Goal: Find specific page/section: Find specific page/section

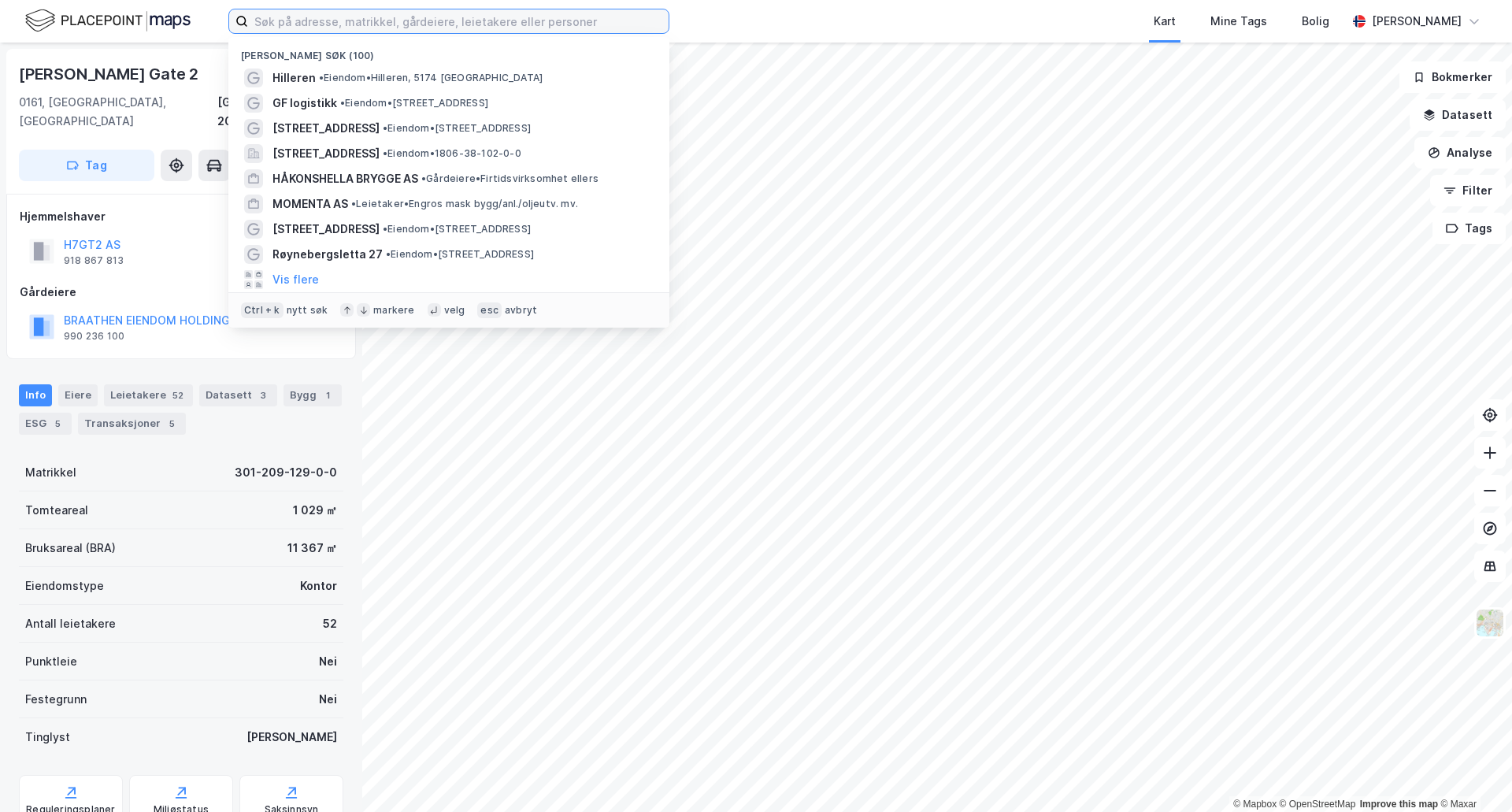
click at [322, 16] on input at bounding box center [459, 21] width 420 height 24
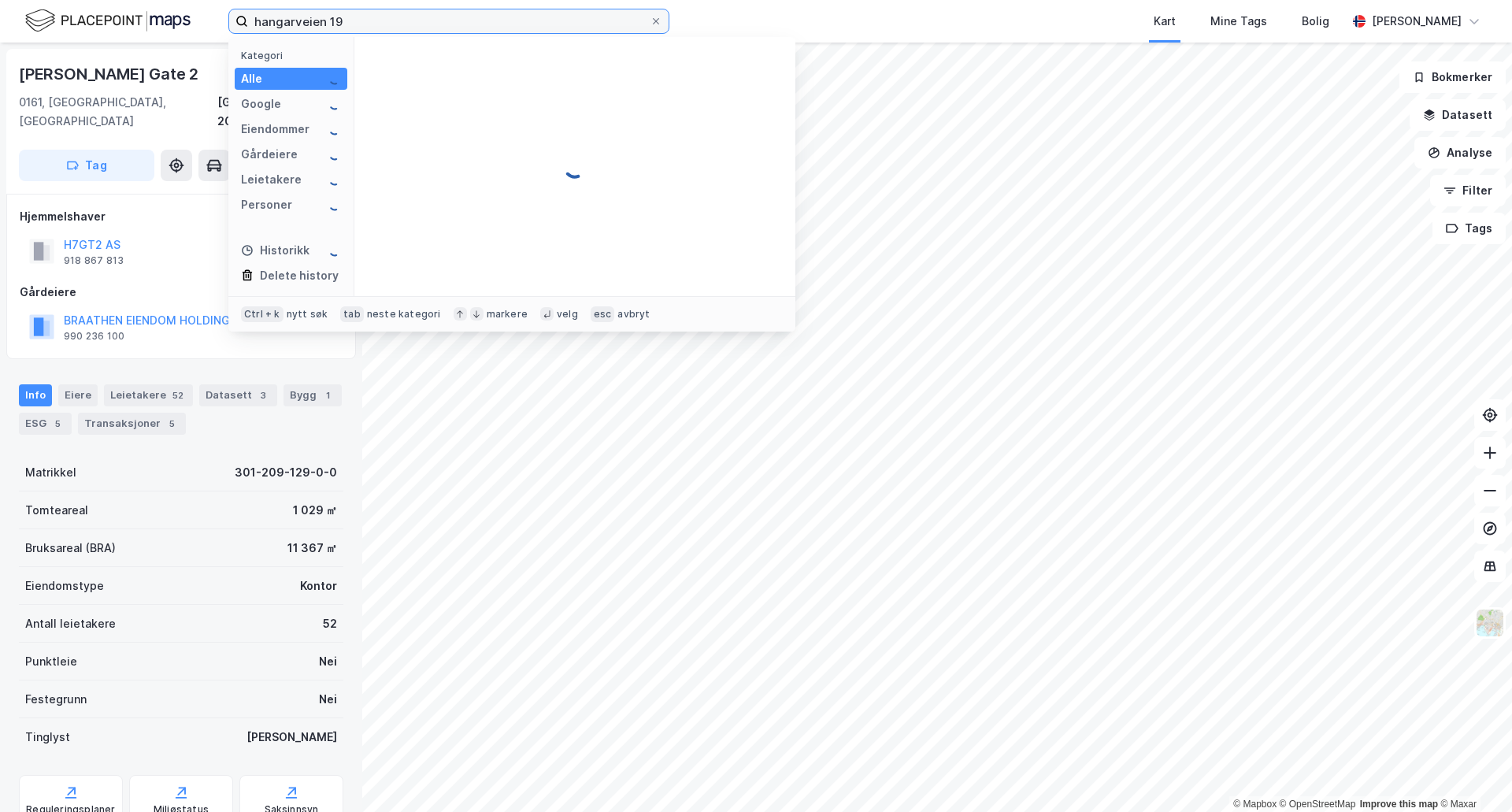
type input "hangarveien 19"
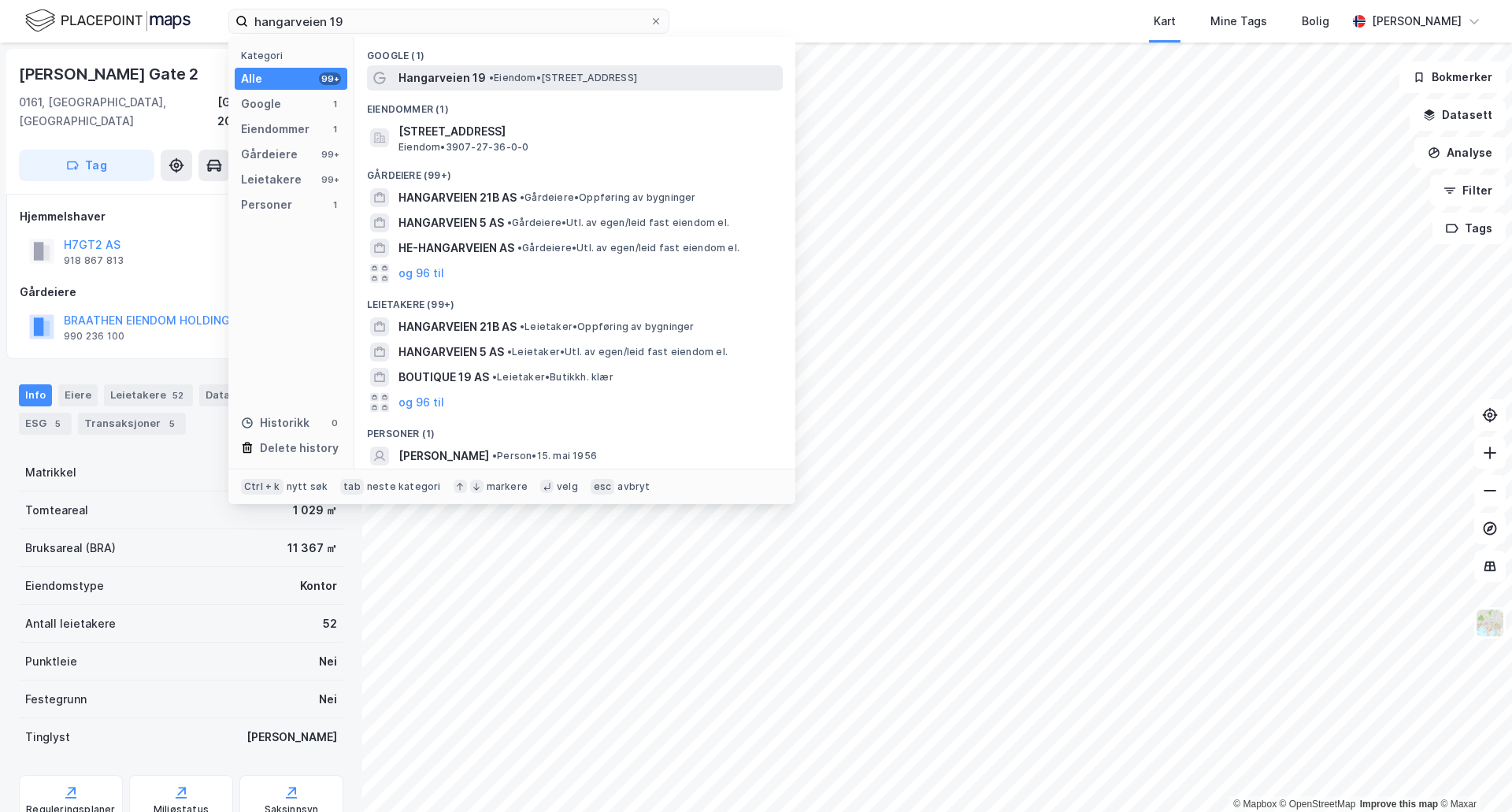
click at [426, 75] on span "Hangarveien 19" at bounding box center [442, 78] width 87 height 19
